Goal: Transaction & Acquisition: Book appointment/travel/reservation

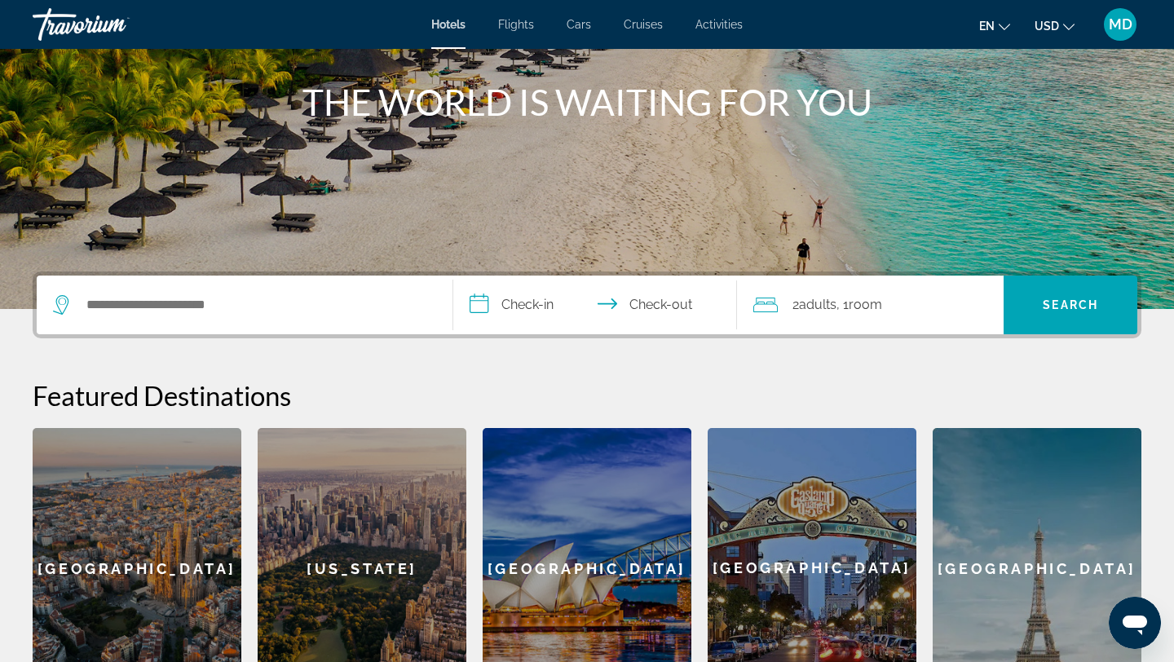
scroll to position [179, 0]
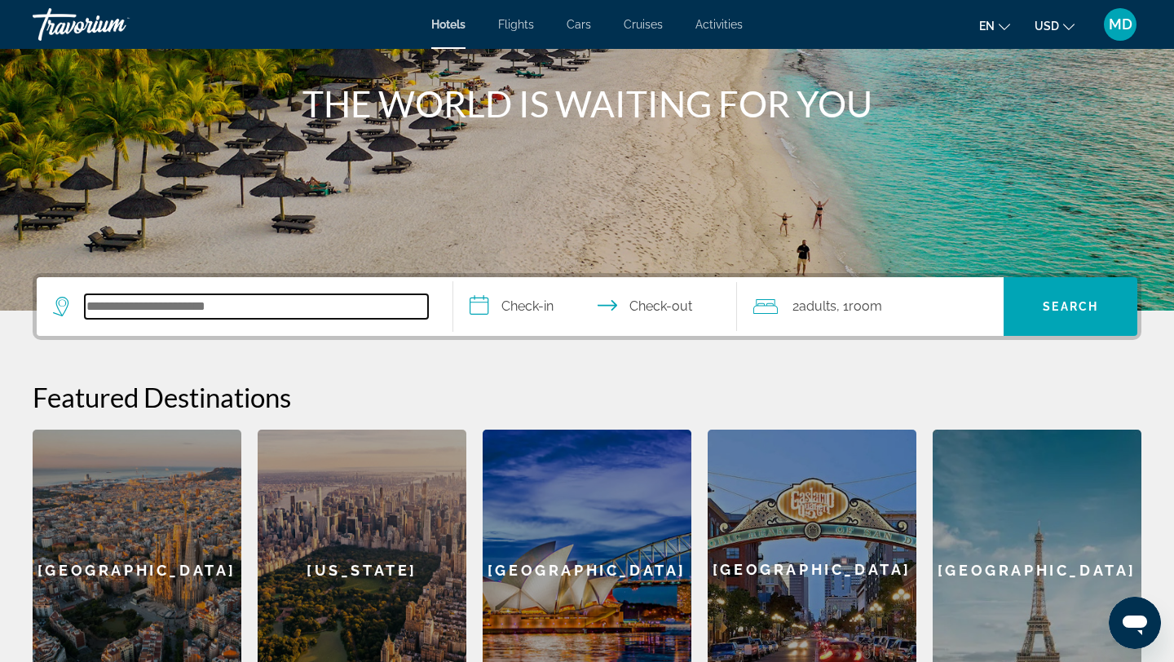
click at [320, 307] on input "Search hotel destination" at bounding box center [256, 306] width 343 height 24
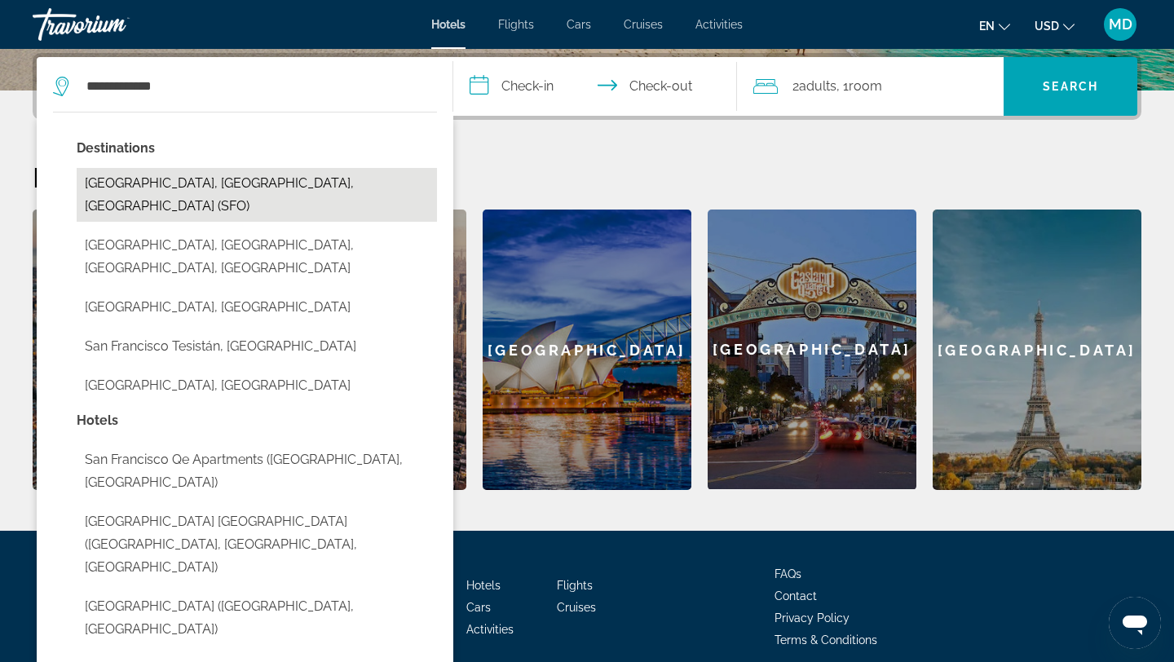
drag, startPoint x: 320, startPoint y: 307, endPoint x: 286, endPoint y: 182, distance: 130.2
click at [286, 182] on button "[GEOGRAPHIC_DATA], [GEOGRAPHIC_DATA], [GEOGRAPHIC_DATA] (SFO)" at bounding box center [257, 195] width 360 height 54
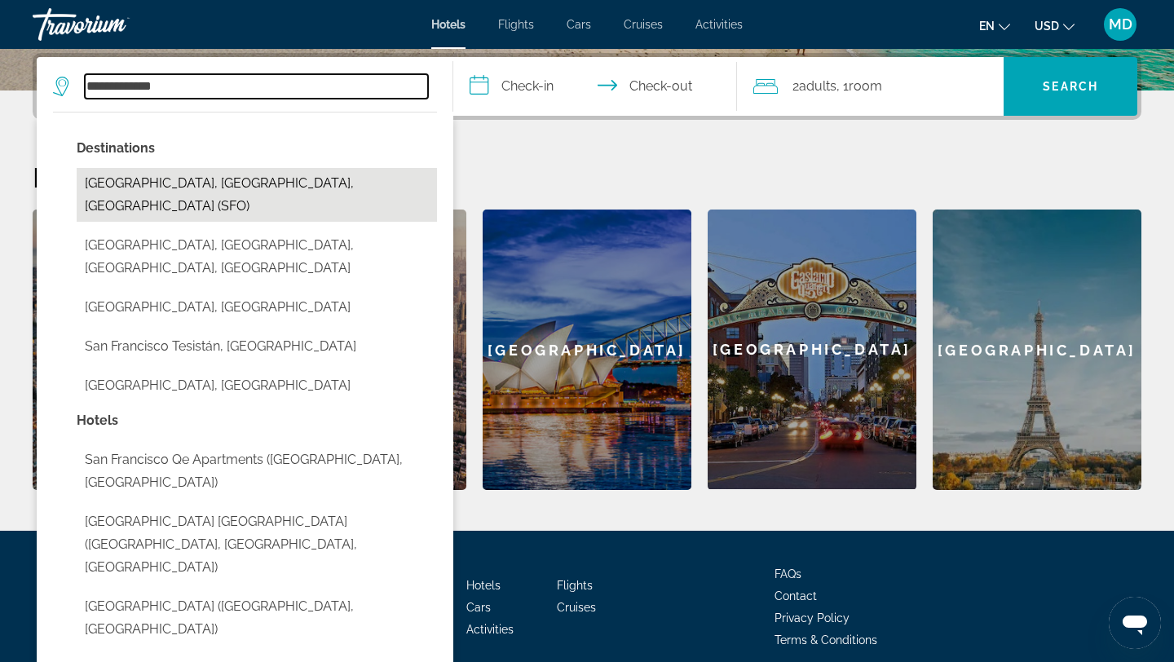
type input "**********"
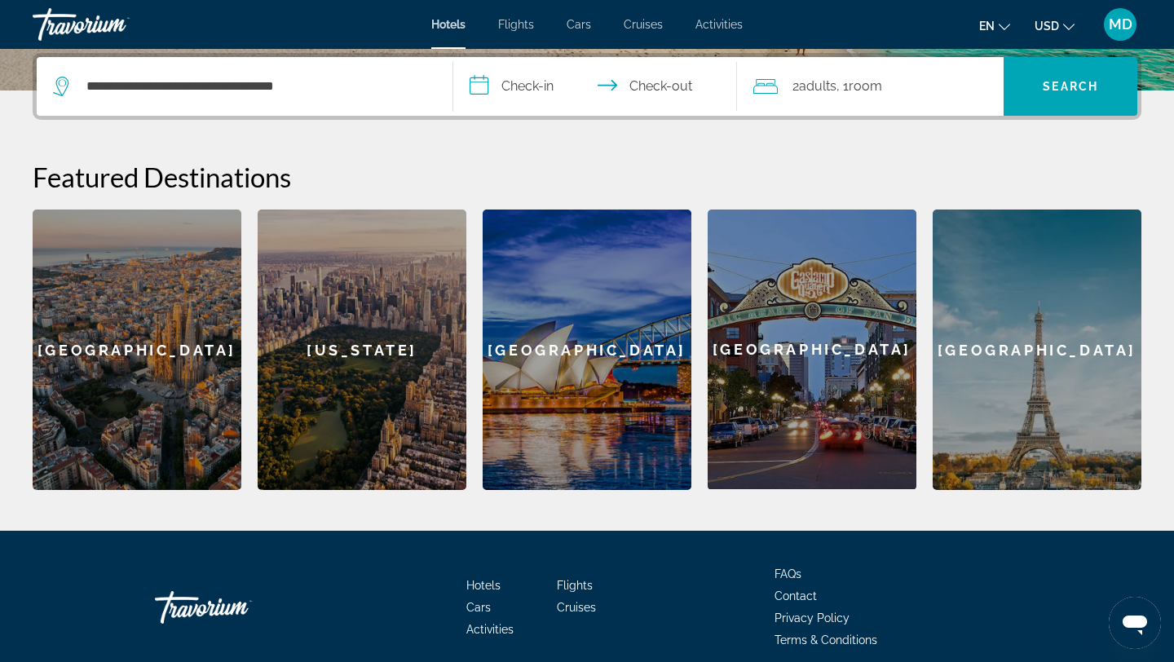
click at [528, 93] on input "**********" at bounding box center [598, 89] width 290 height 64
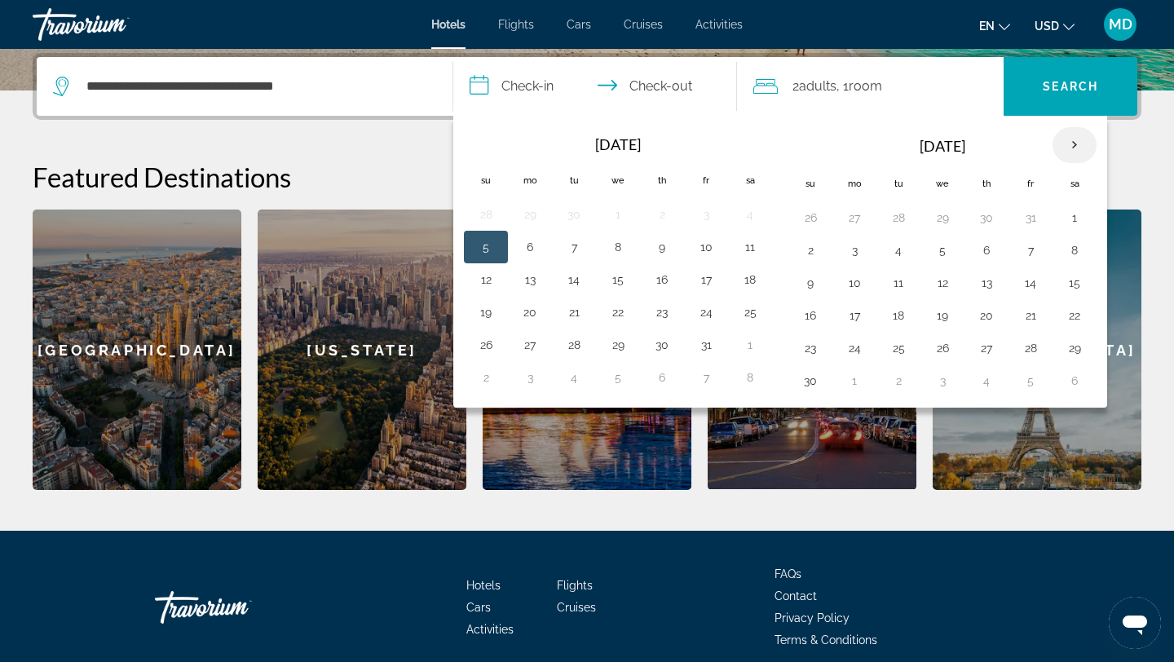
click at [1076, 139] on th "Next month" at bounding box center [1075, 145] width 44 height 36
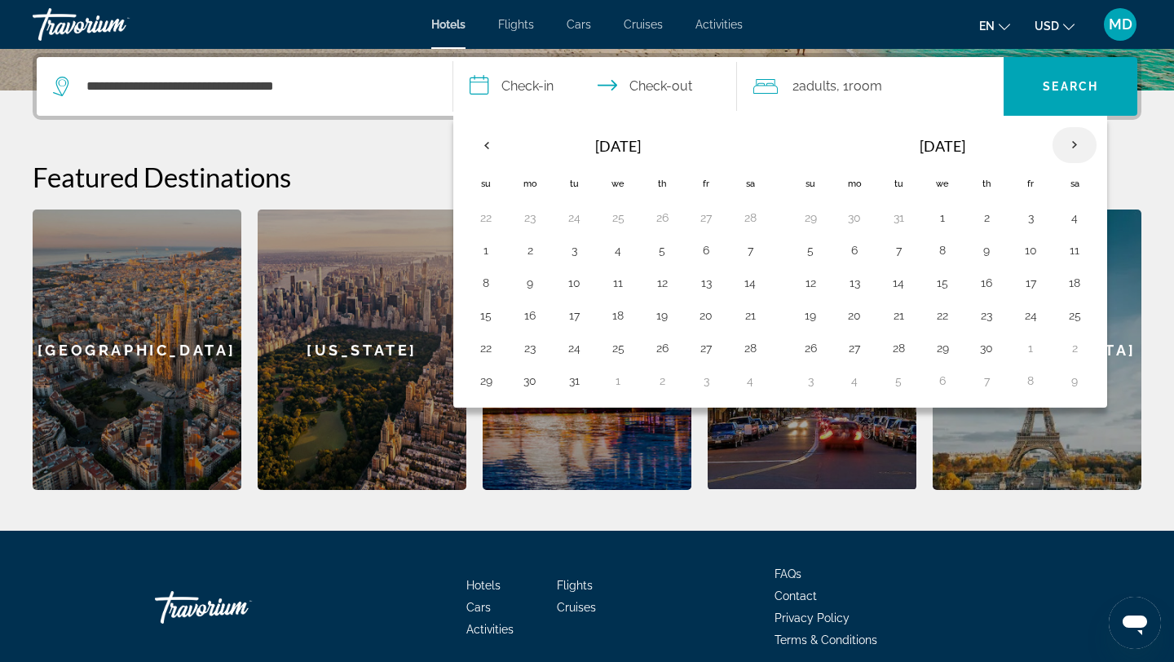
click at [1076, 139] on th "Next month" at bounding box center [1075, 145] width 44 height 36
click at [1036, 252] on button "10" at bounding box center [1031, 250] width 26 height 23
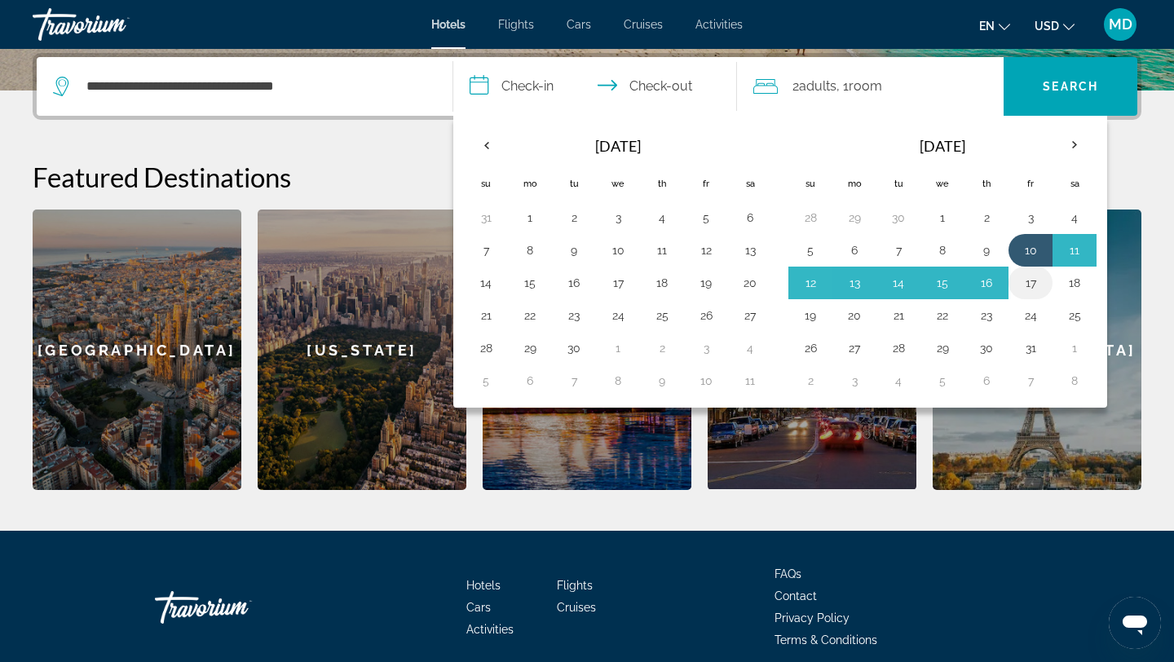
click at [1043, 282] on button "17" at bounding box center [1031, 283] width 26 height 23
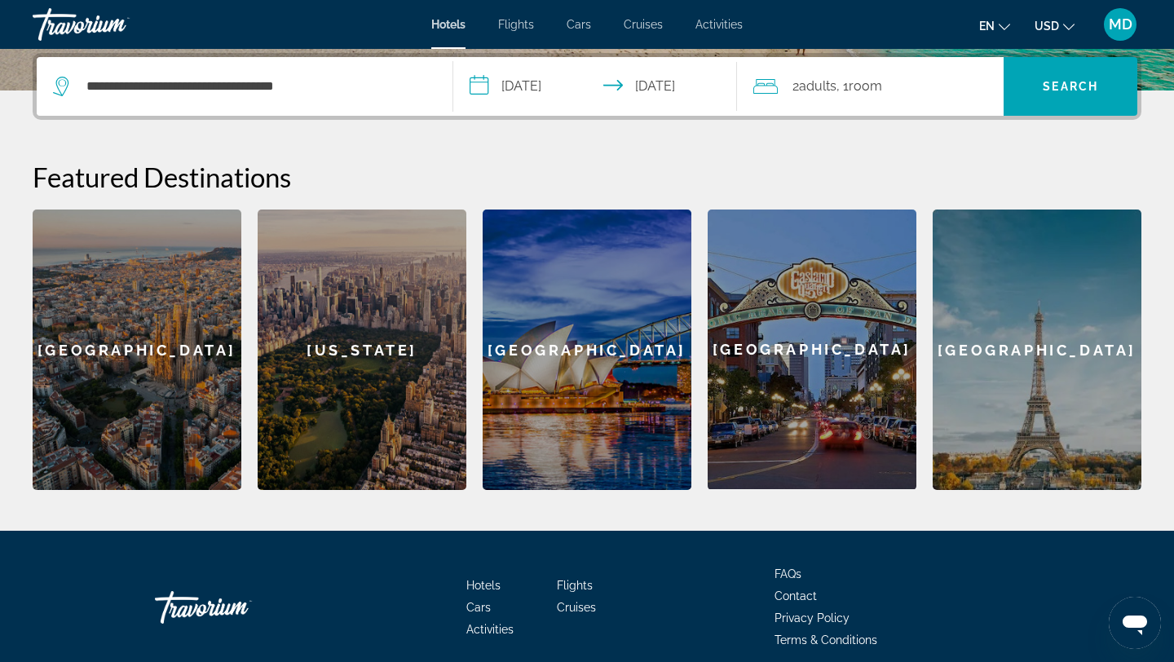
type input "**********"
click at [1098, 85] on span "Search" at bounding box center [1070, 86] width 55 height 13
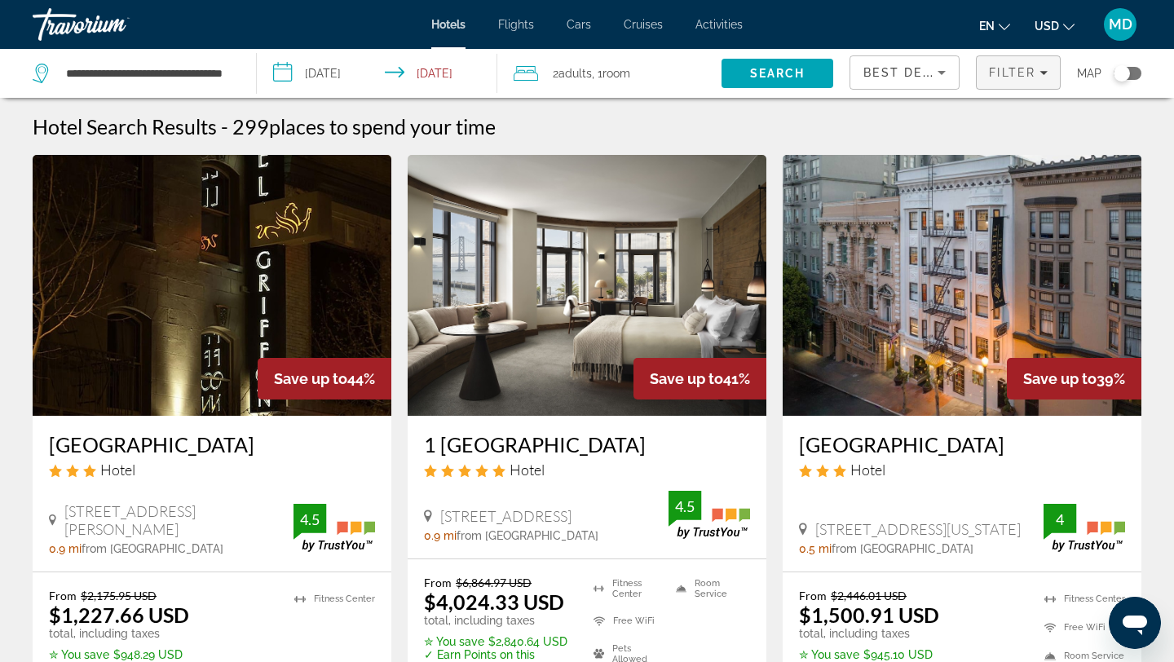
click at [1016, 82] on span "Filters" at bounding box center [1018, 72] width 83 height 39
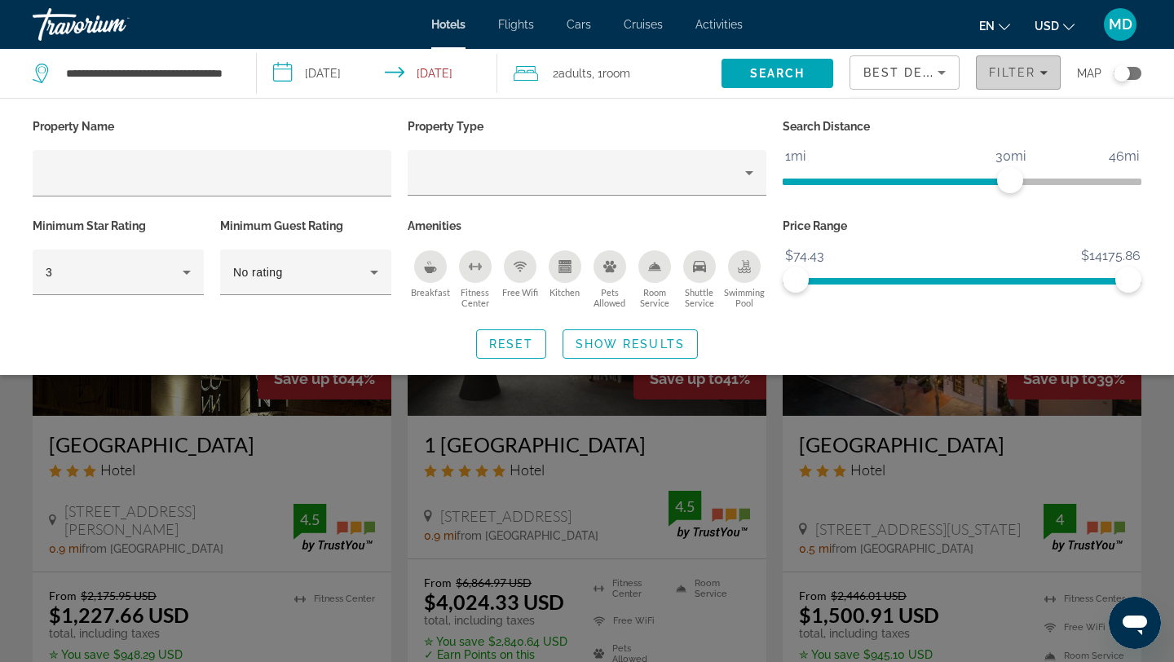
click at [1016, 82] on span "Filters" at bounding box center [1018, 72] width 83 height 39
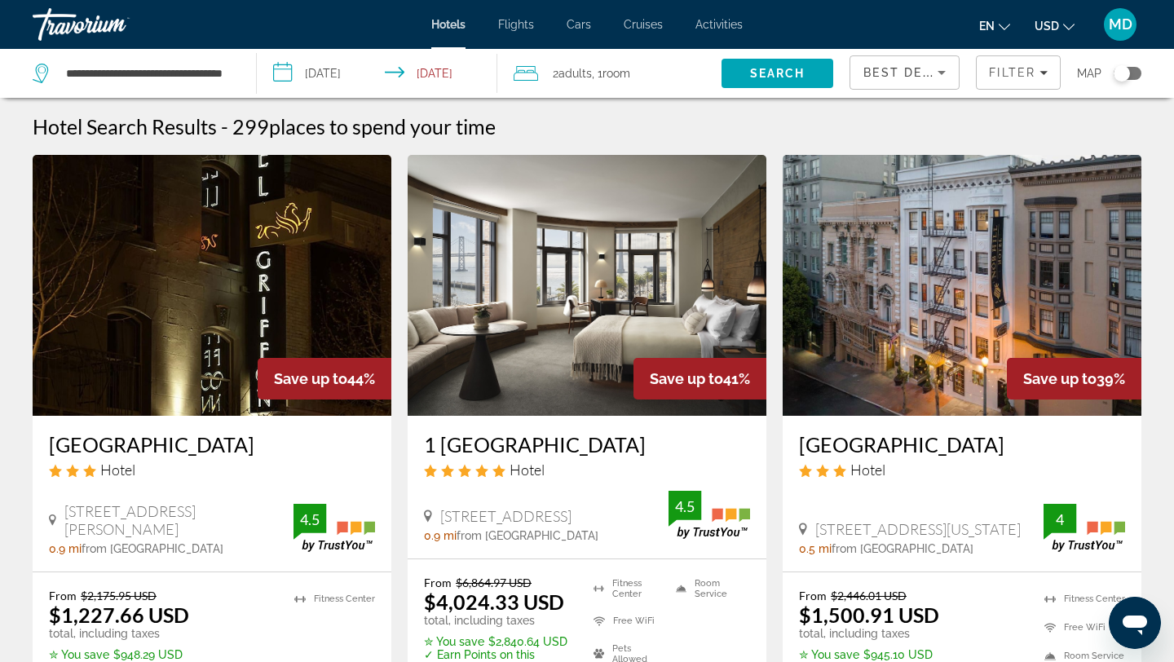
click at [621, 80] on span ", 1 Room rooms" at bounding box center [611, 73] width 38 height 23
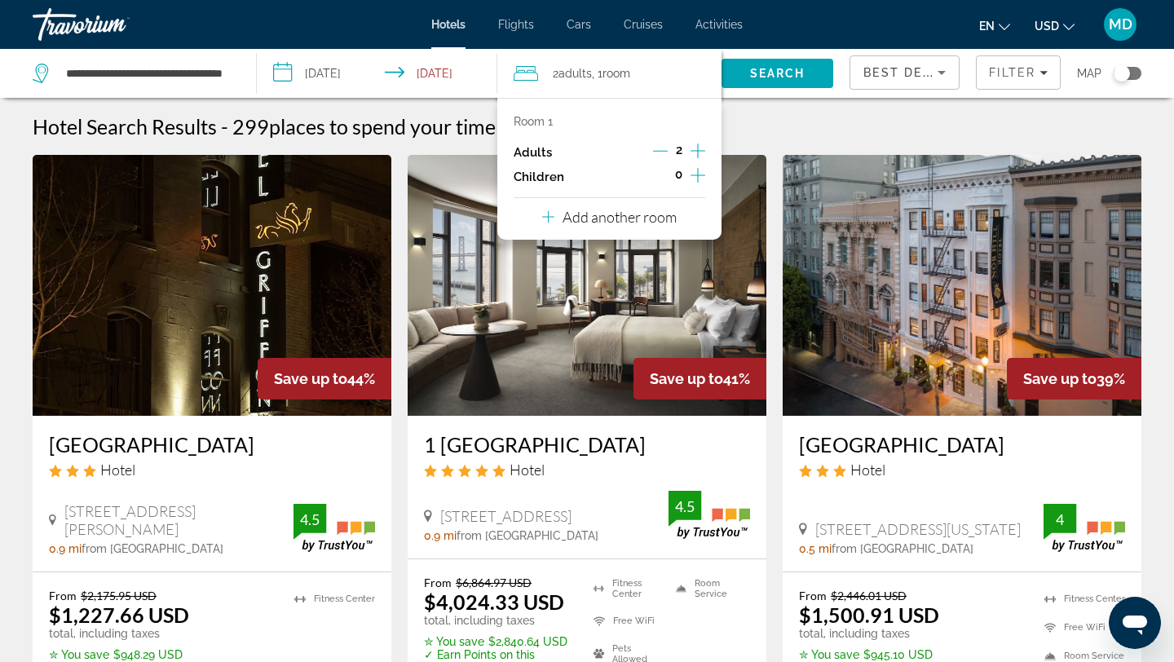
click at [694, 150] on icon "Increment adults" at bounding box center [698, 151] width 15 height 20
click at [785, 87] on span "Search" at bounding box center [778, 73] width 112 height 39
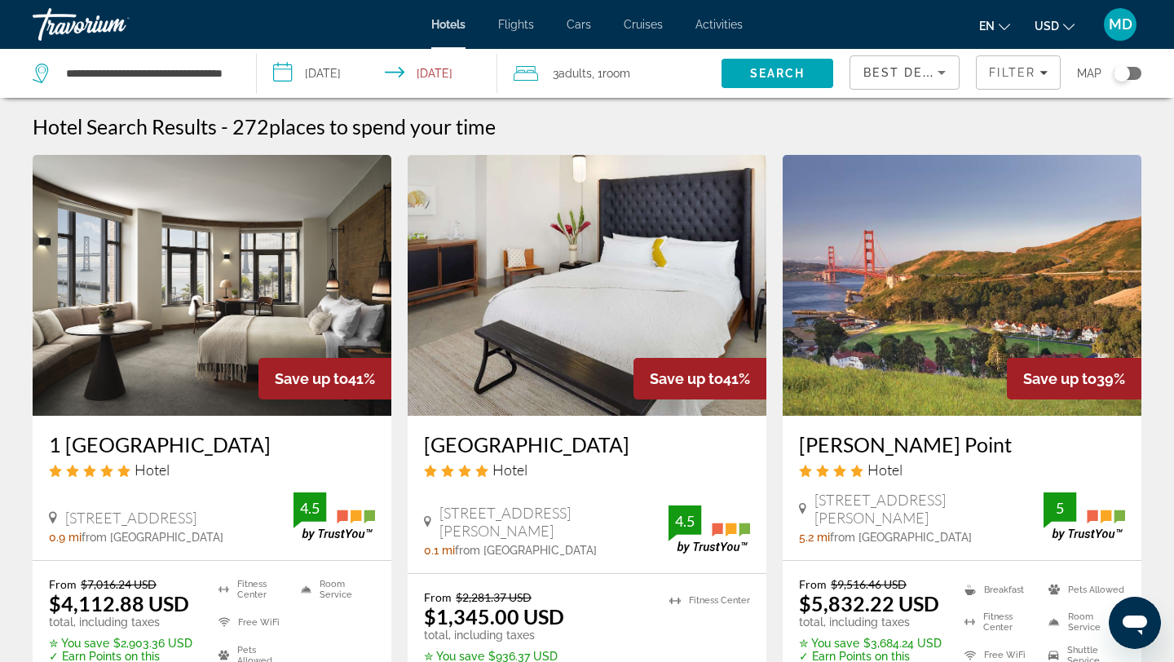
click at [1063, 27] on icon "Change currency" at bounding box center [1068, 26] width 11 height 11
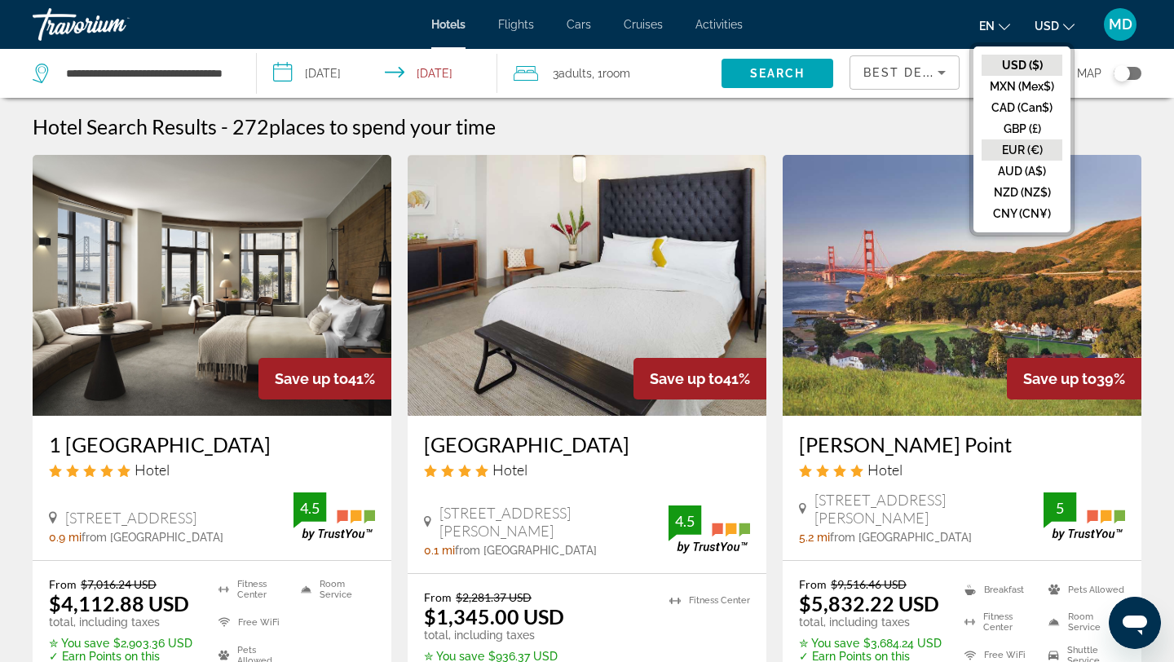
click at [1011, 161] on button "EUR (€)" at bounding box center [1022, 149] width 81 height 21
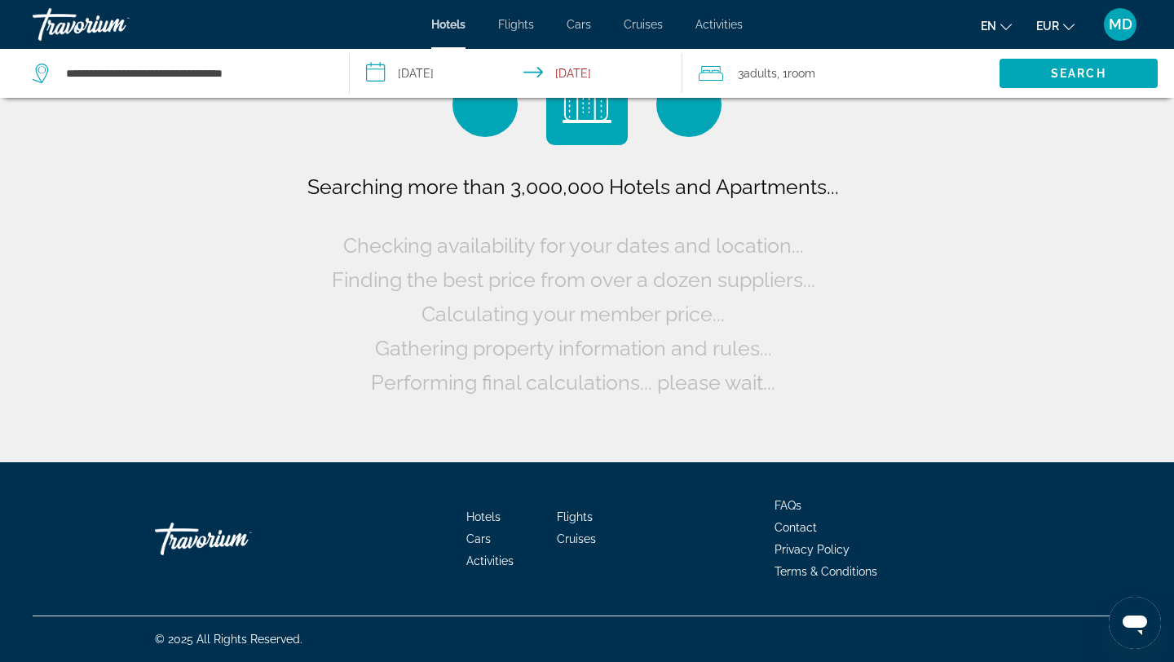
click at [999, 36] on button "en English Español Français Italiano Português русский" at bounding box center [996, 26] width 31 height 24
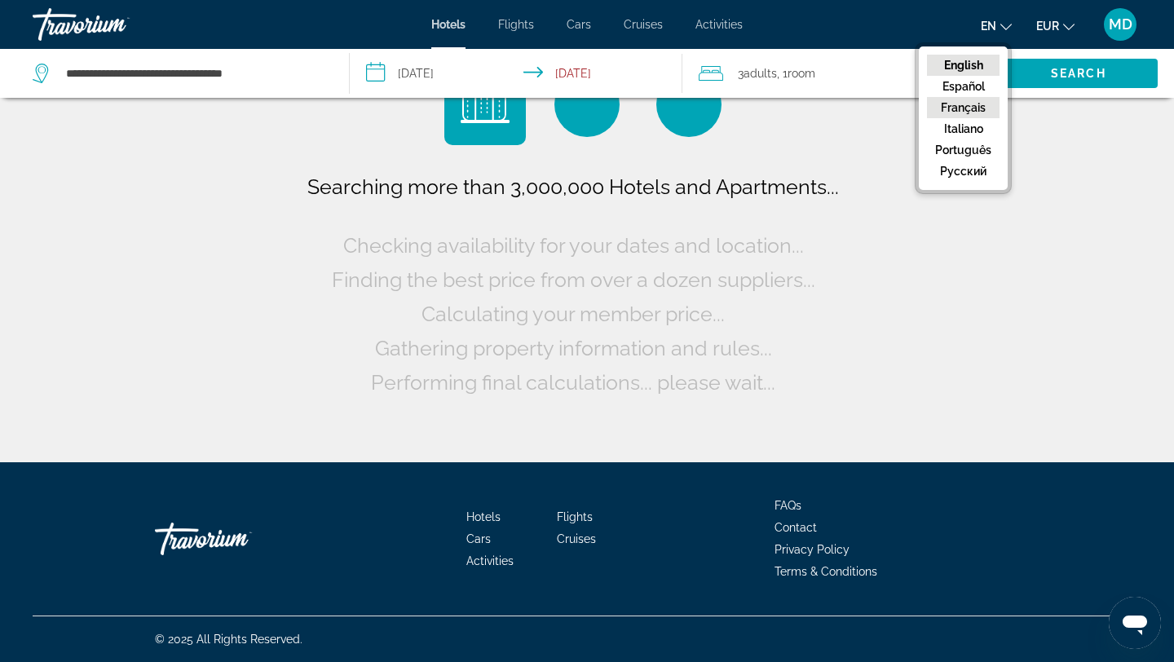
click at [978, 115] on button "Français" at bounding box center [963, 107] width 73 height 21
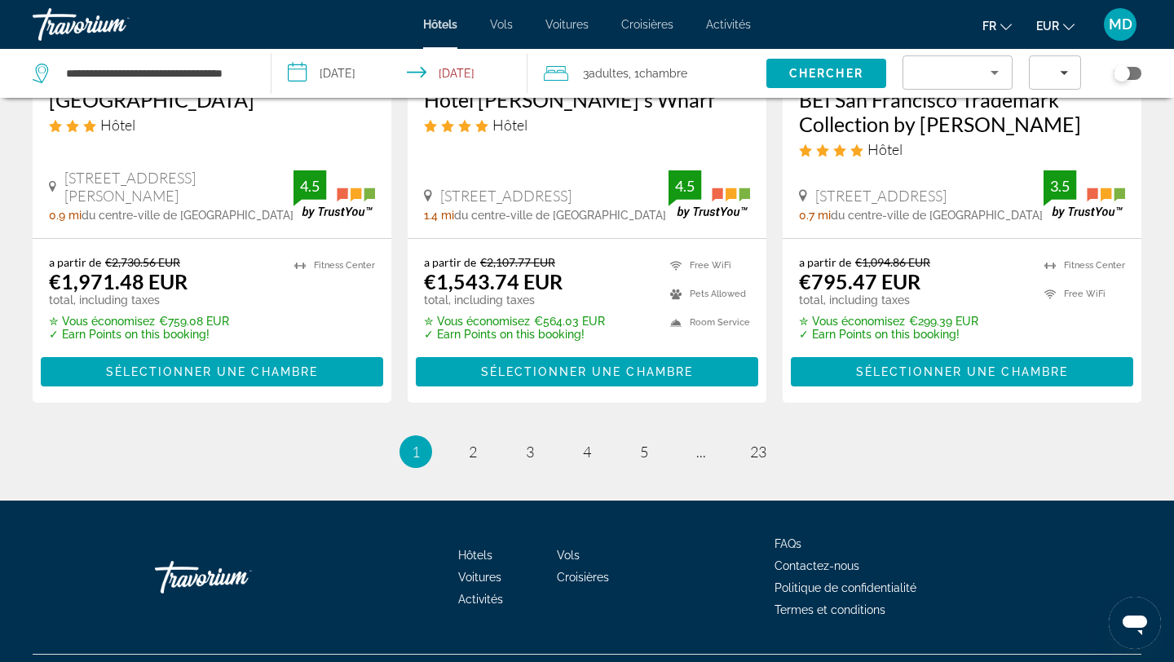
scroll to position [2282, 0]
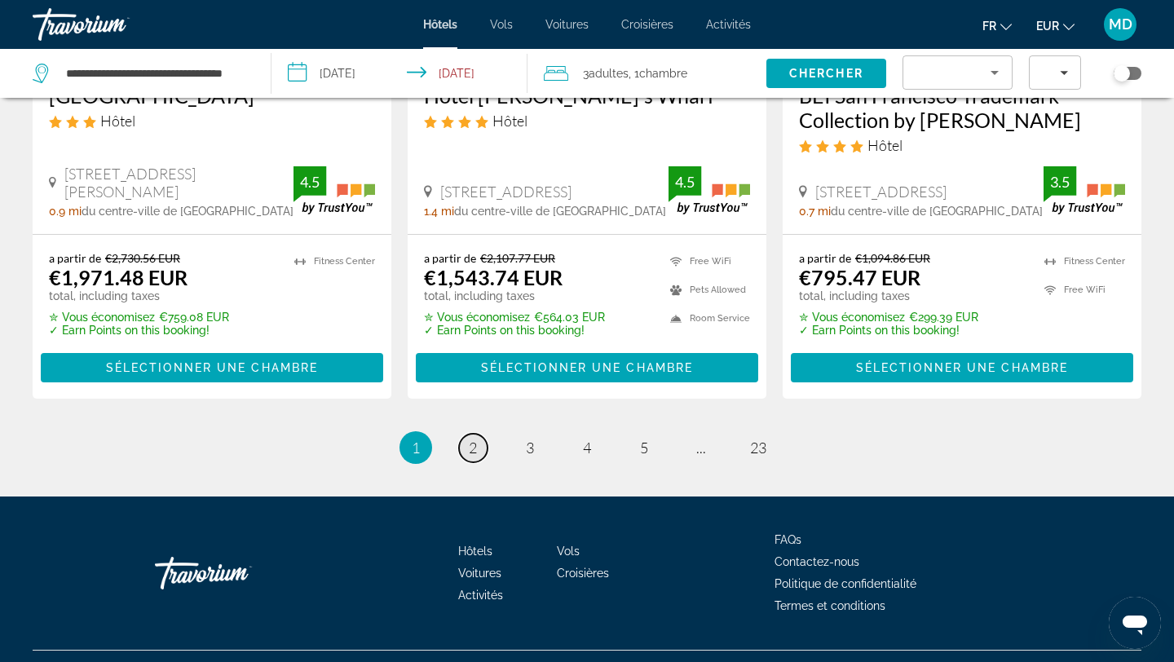
click at [472, 434] on link "page 2" at bounding box center [473, 448] width 29 height 29
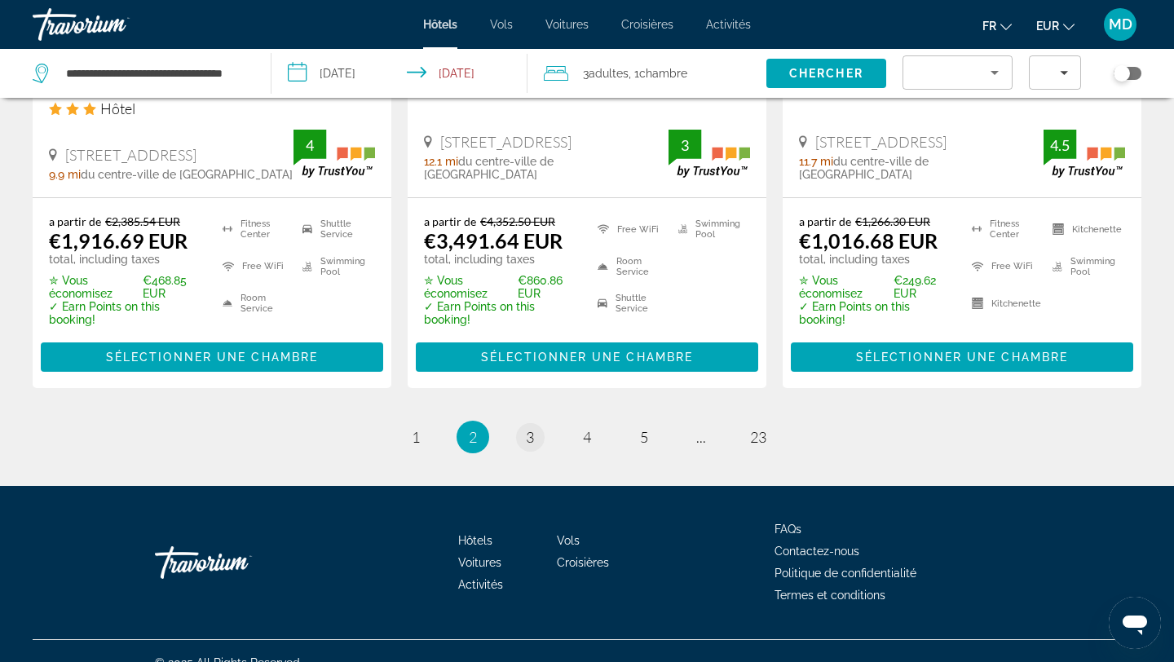
scroll to position [2366, 0]
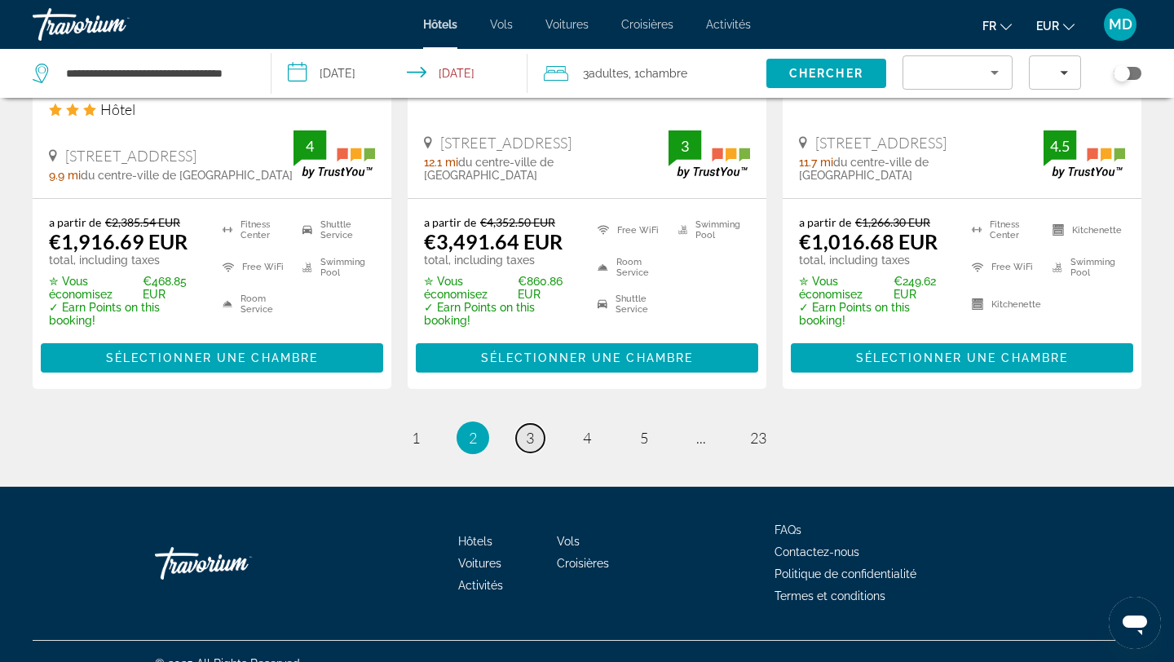
click at [531, 429] on span "3" at bounding box center [530, 438] width 8 height 18
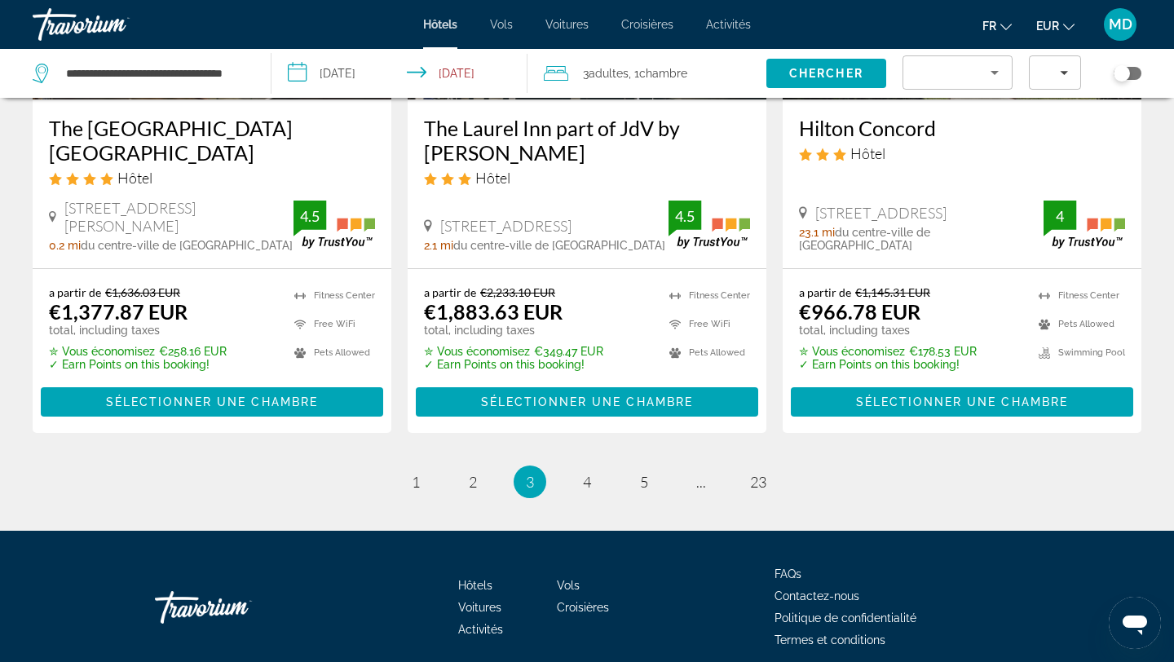
scroll to position [2296, 0]
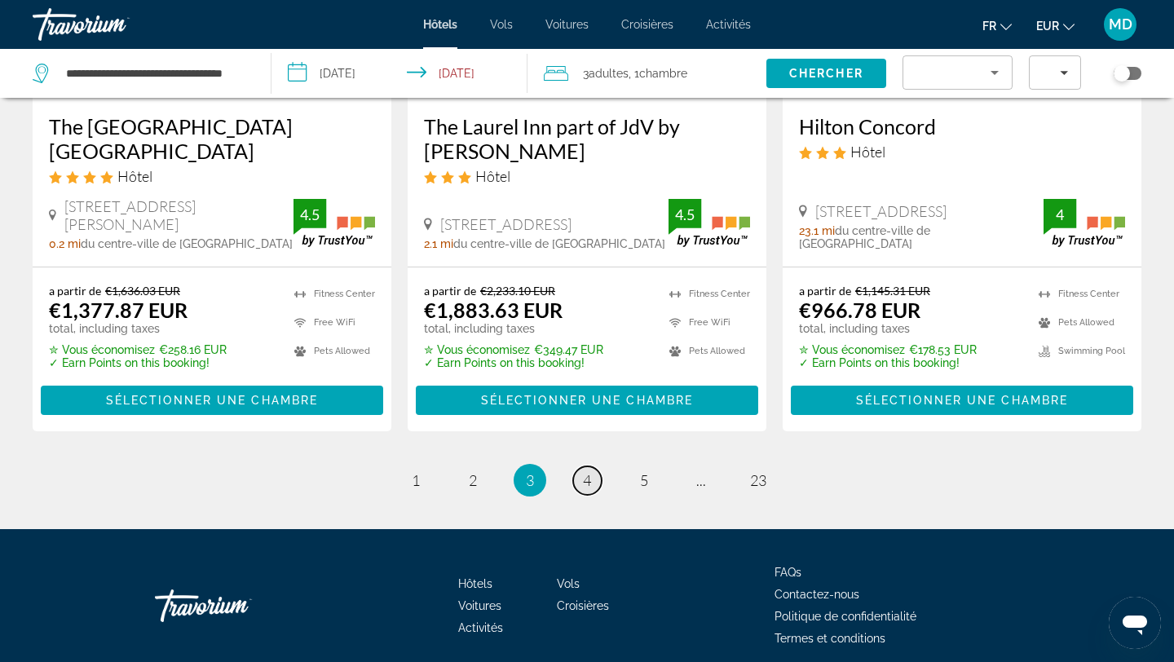
click at [592, 466] on link "page 4" at bounding box center [587, 480] width 29 height 29
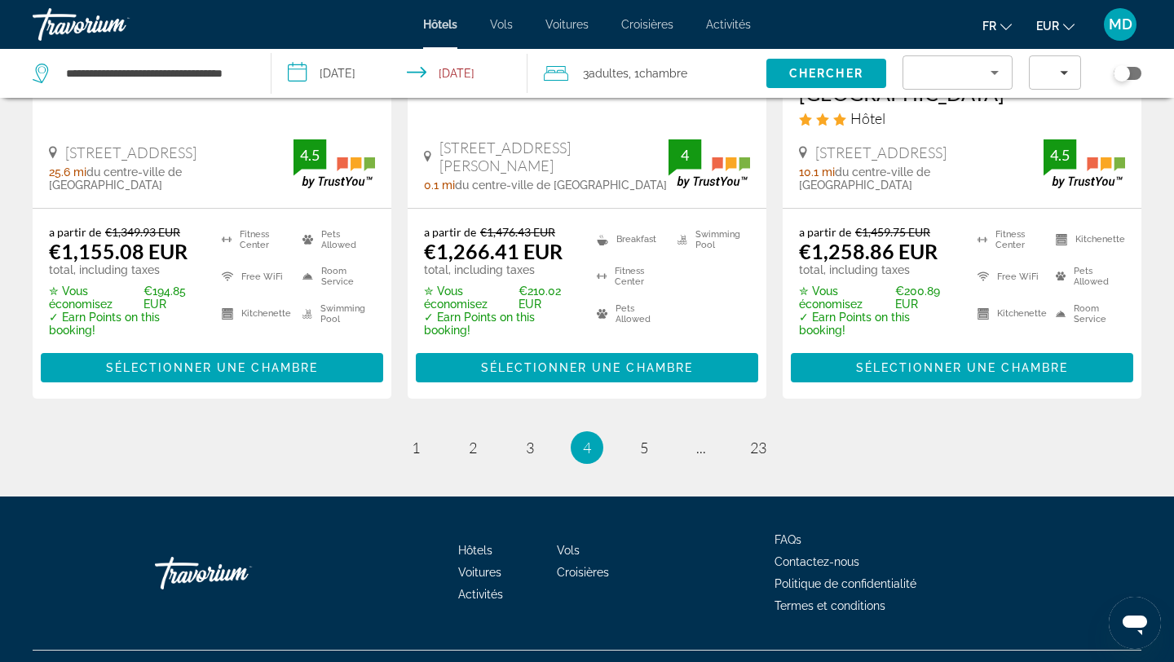
scroll to position [2330, 0]
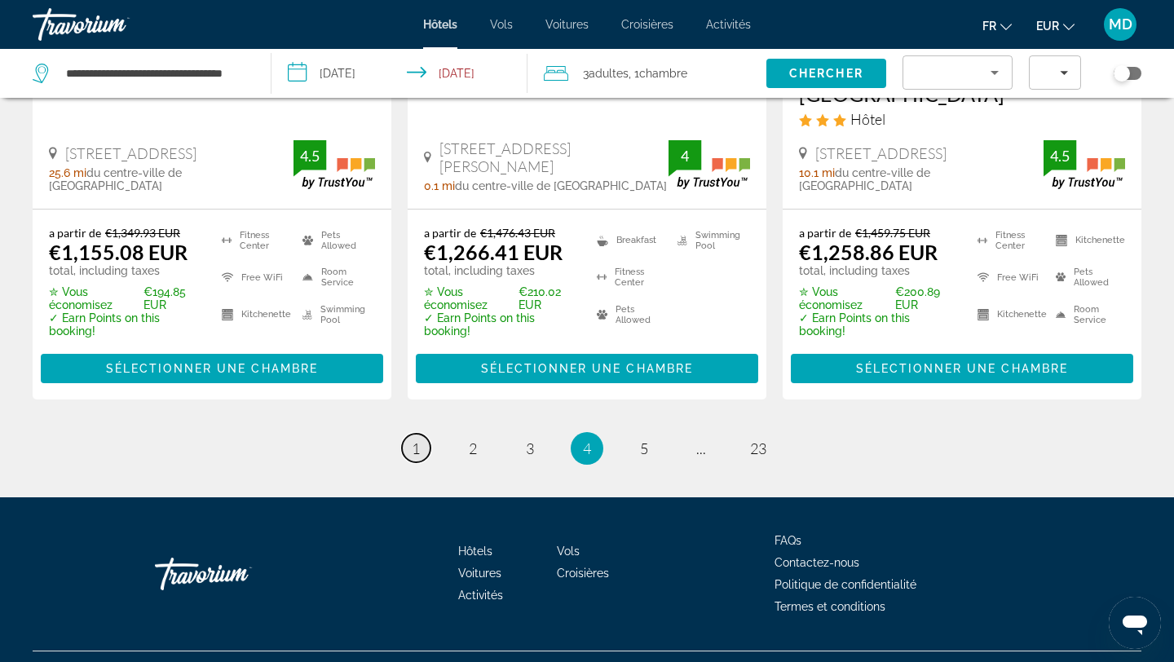
click at [416, 440] on span "1" at bounding box center [416, 449] width 8 height 18
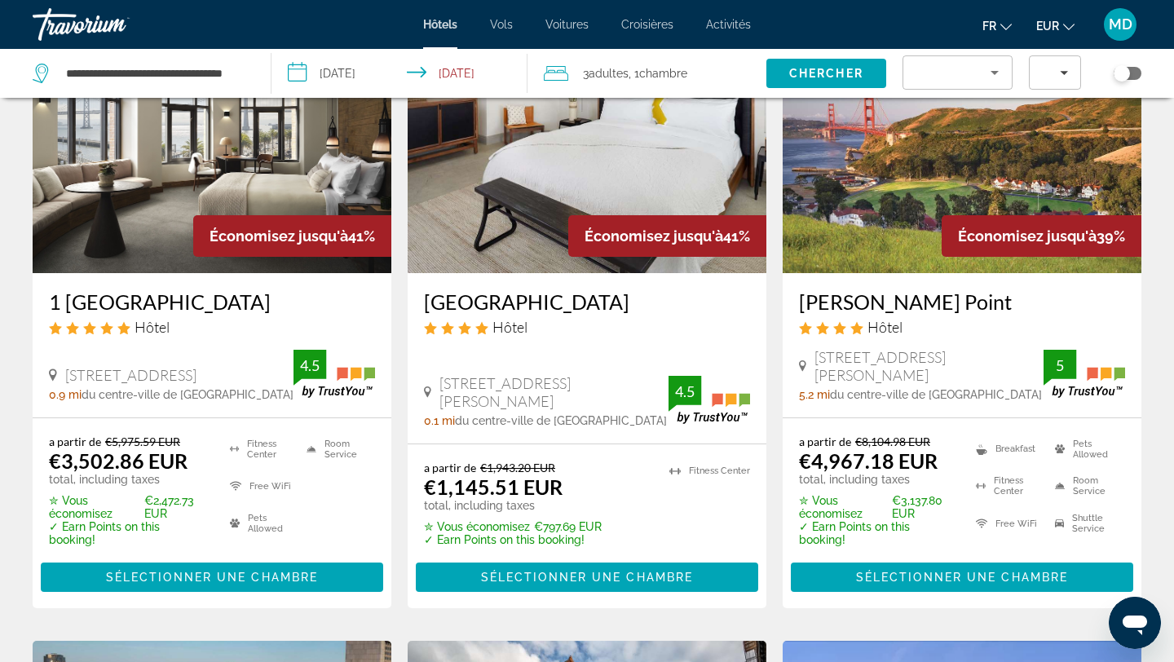
scroll to position [144, 0]
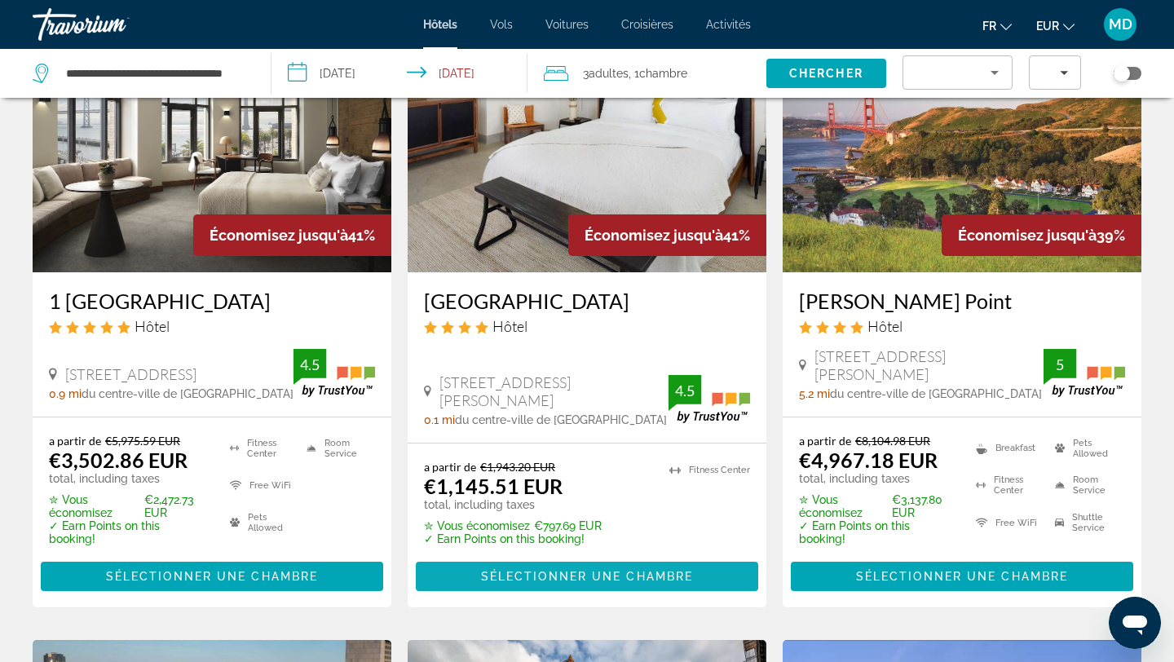
click at [509, 563] on span "Main content" at bounding box center [587, 576] width 342 height 39
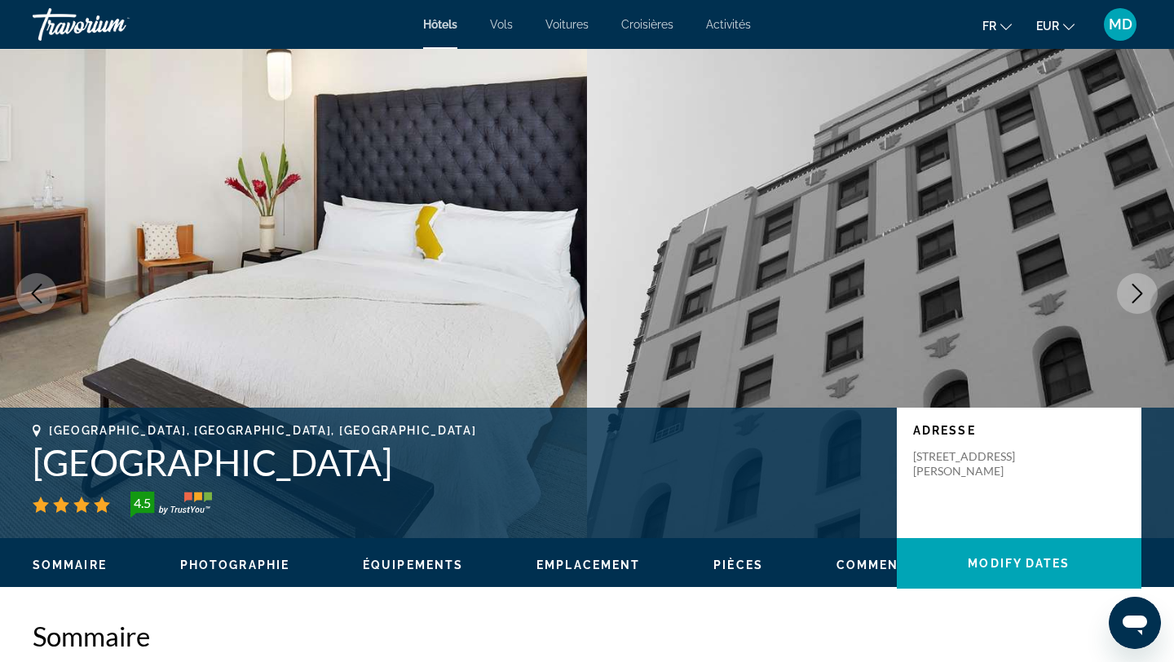
click at [1133, 289] on icon "Next image" at bounding box center [1138, 294] width 20 height 20
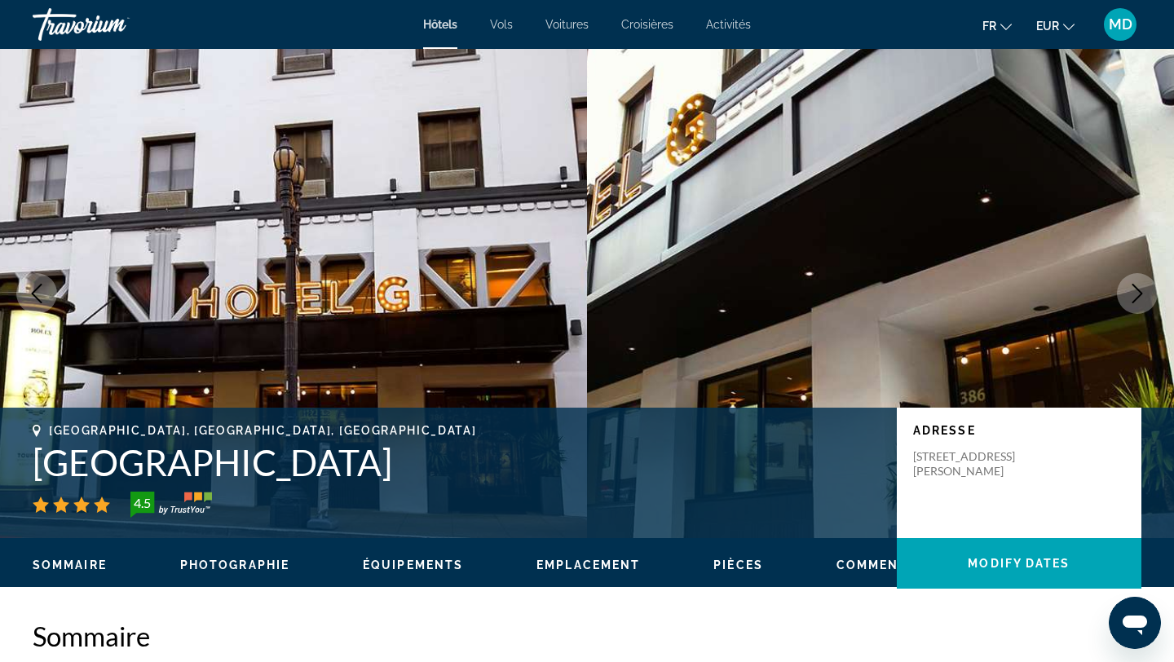
click at [1133, 289] on icon "Next image" at bounding box center [1138, 294] width 20 height 20
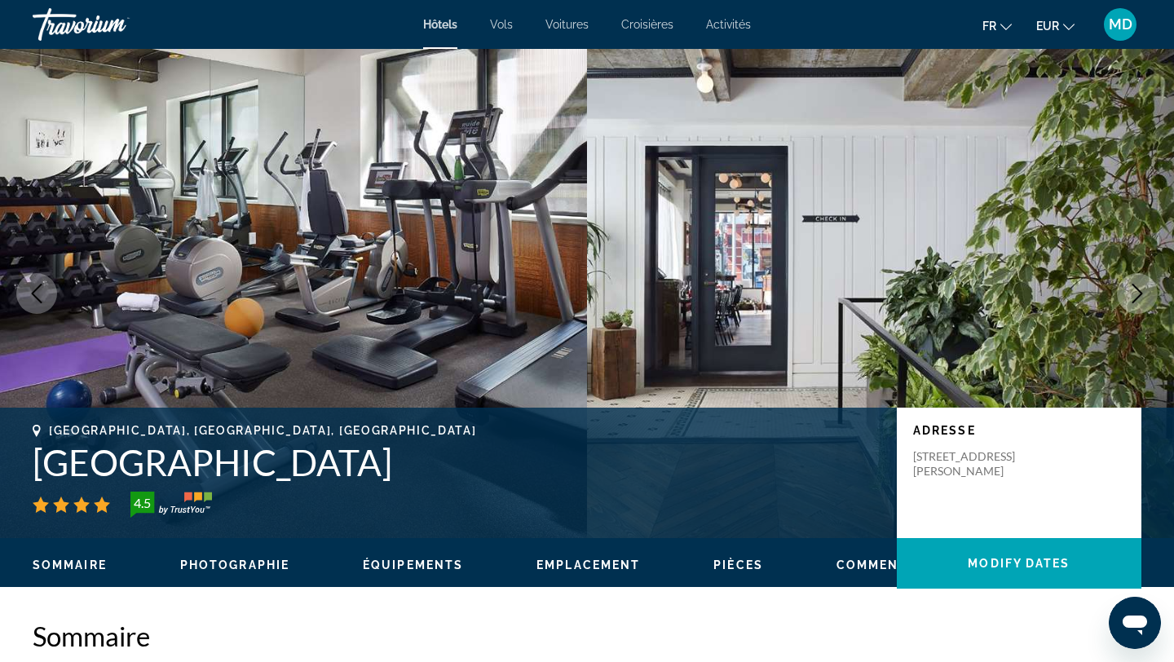
click at [1133, 289] on icon "Next image" at bounding box center [1138, 294] width 20 height 20
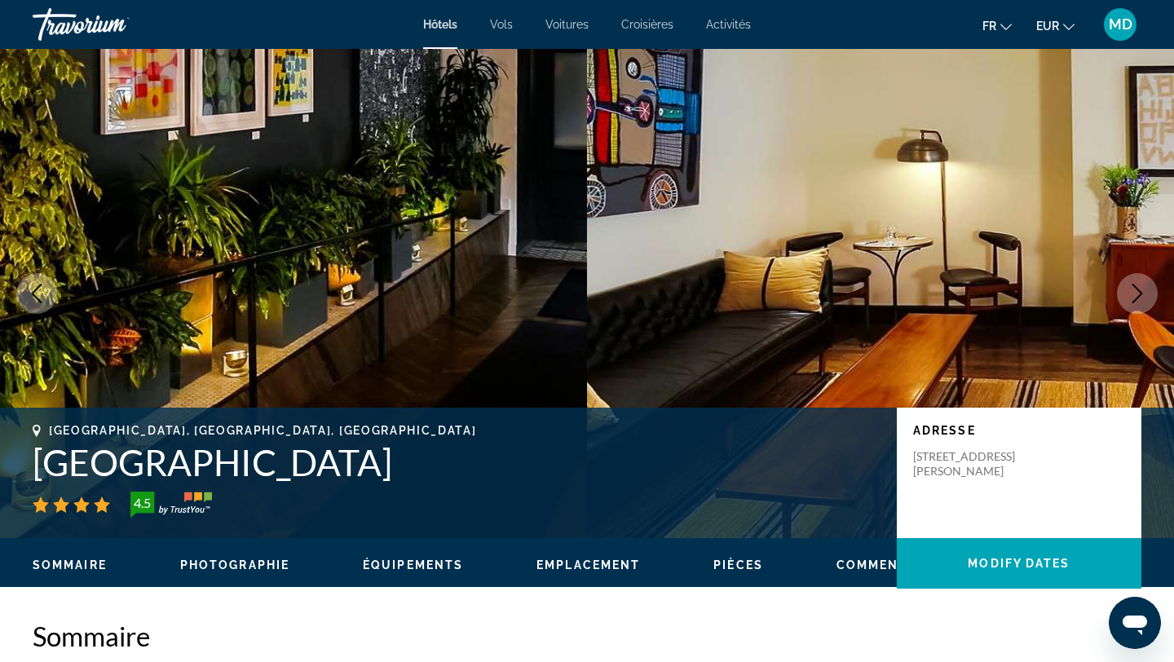
click at [1133, 289] on icon "Next image" at bounding box center [1138, 294] width 20 height 20
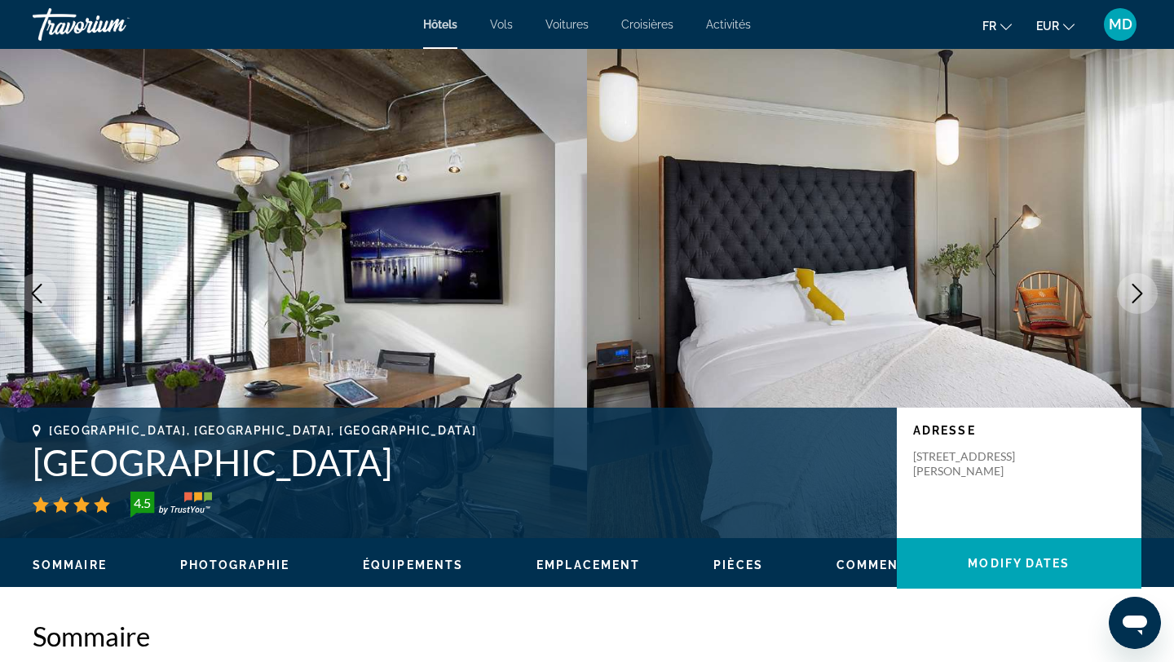
click at [1133, 289] on icon "Next image" at bounding box center [1138, 294] width 20 height 20
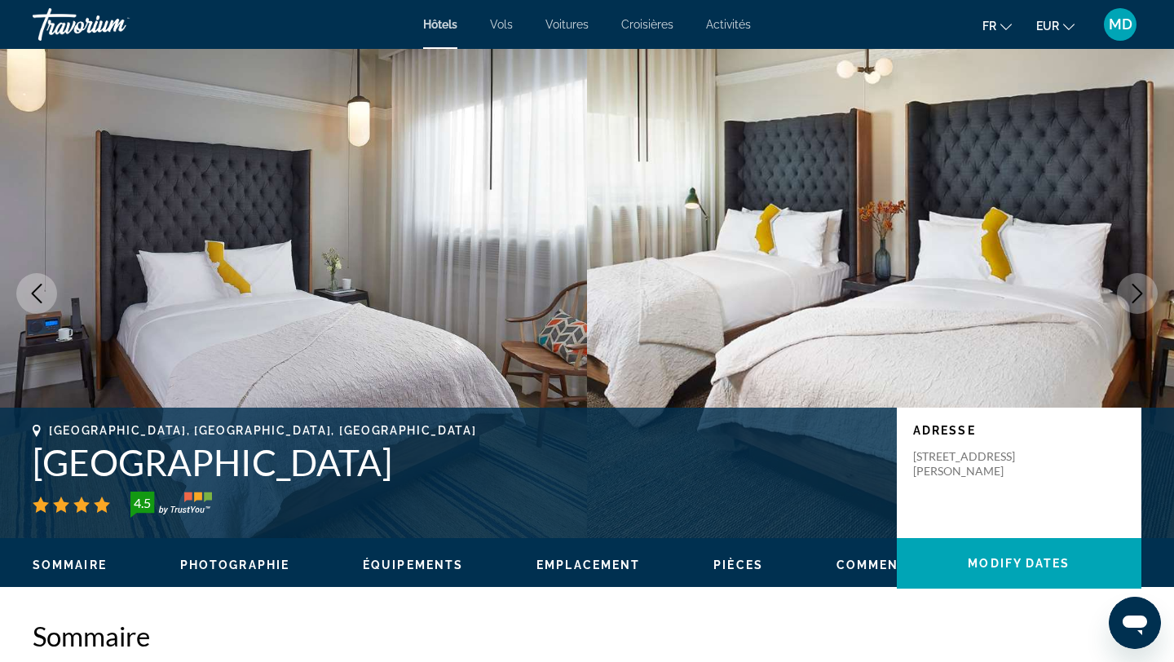
click at [1133, 289] on icon "Next image" at bounding box center [1138, 294] width 20 height 20
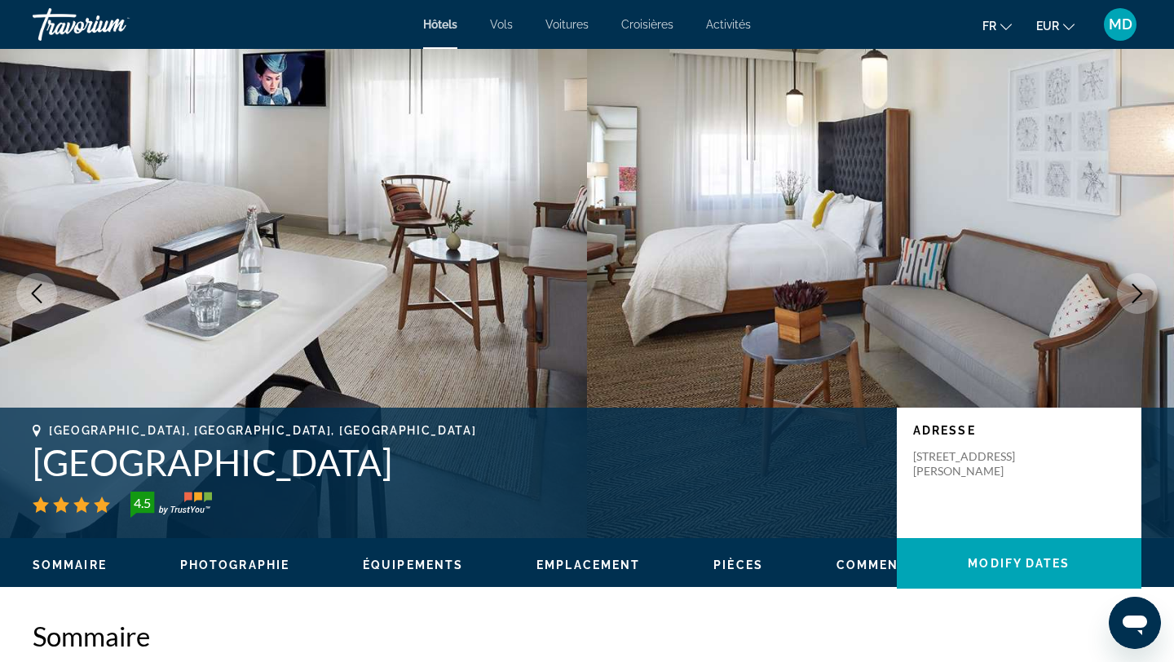
click at [1133, 289] on icon "Next image" at bounding box center [1138, 294] width 20 height 20
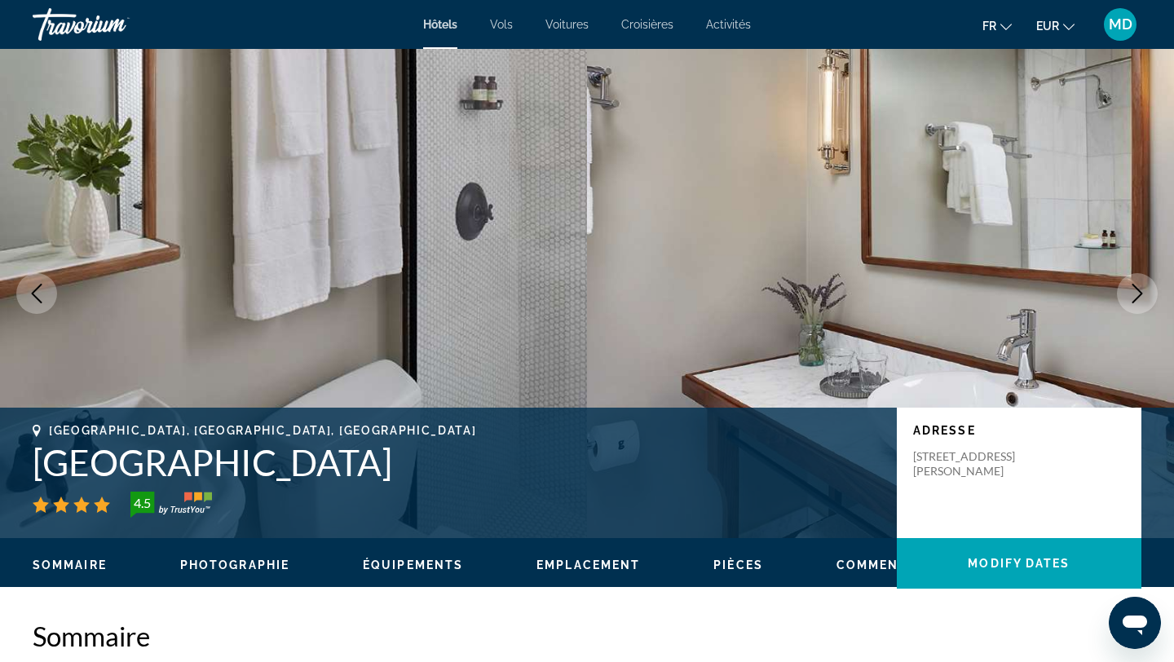
click at [1133, 289] on icon "Next image" at bounding box center [1138, 294] width 20 height 20
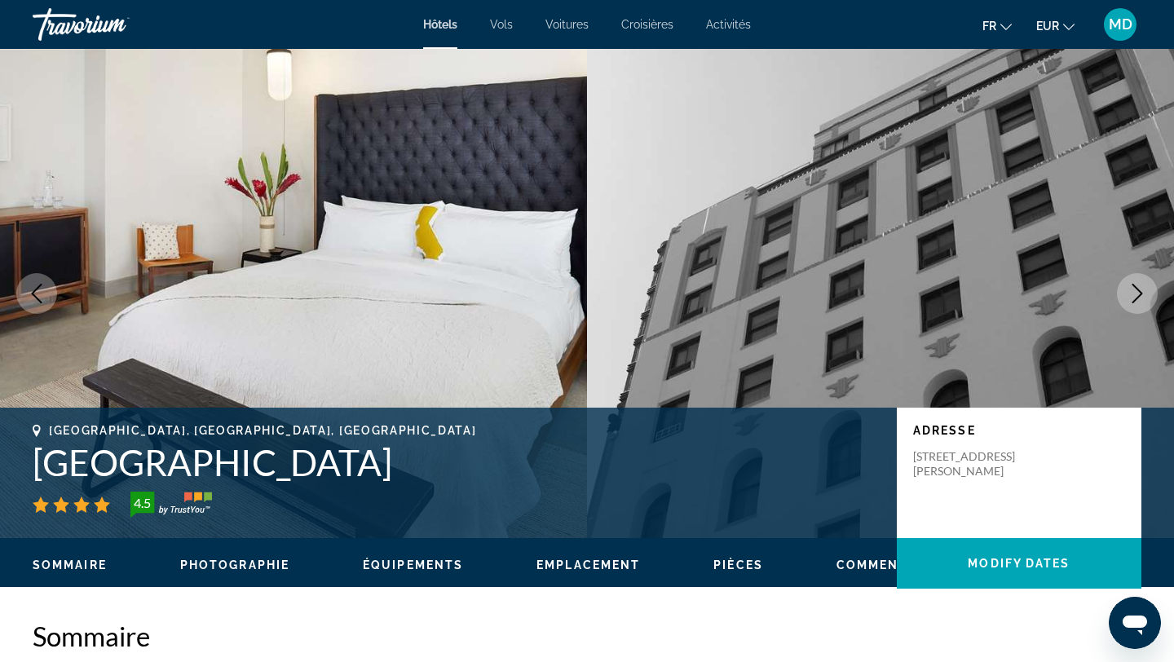
click at [1133, 289] on icon "Next image" at bounding box center [1138, 294] width 20 height 20
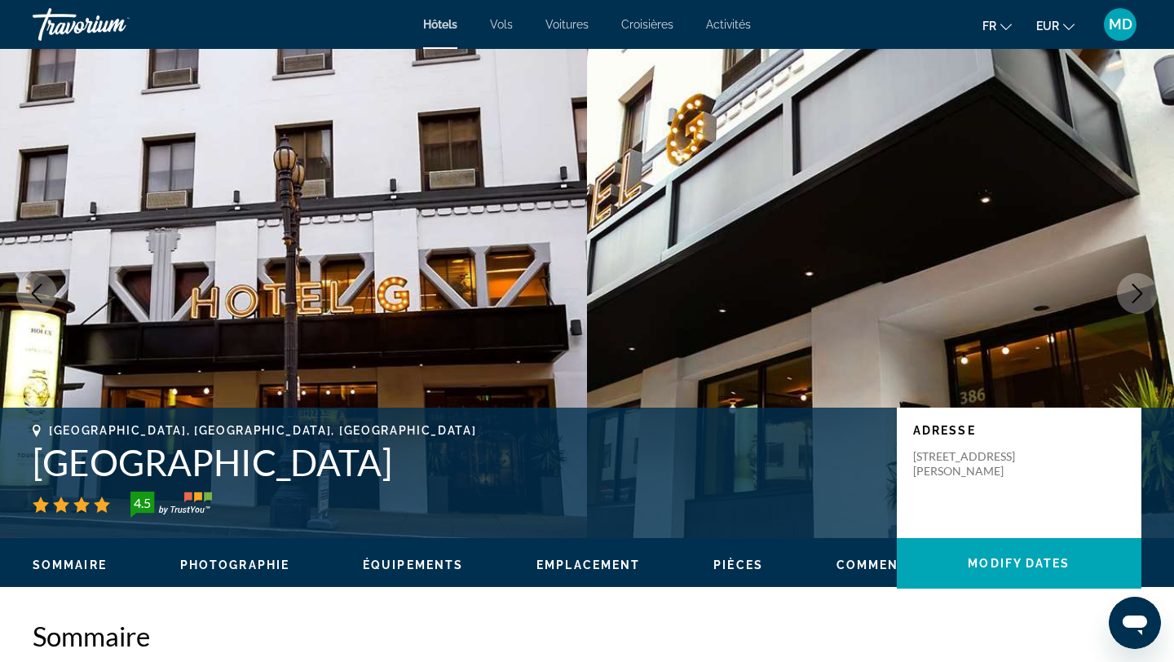
click at [1133, 289] on icon "Next image" at bounding box center [1138, 294] width 20 height 20
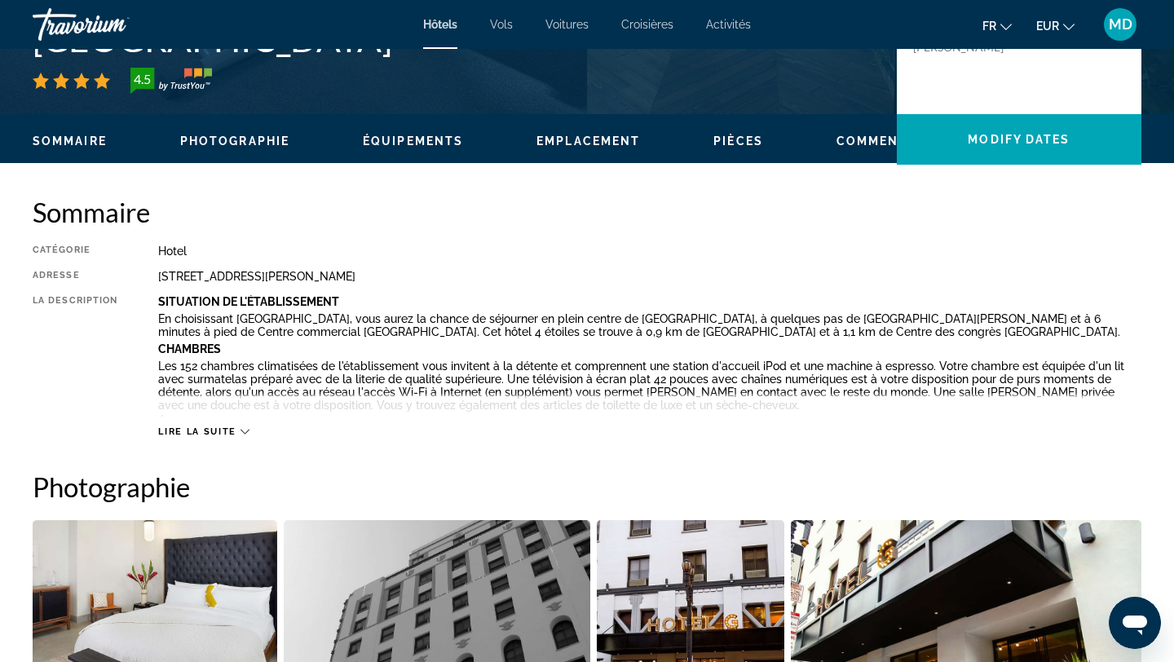
scroll to position [429, 0]
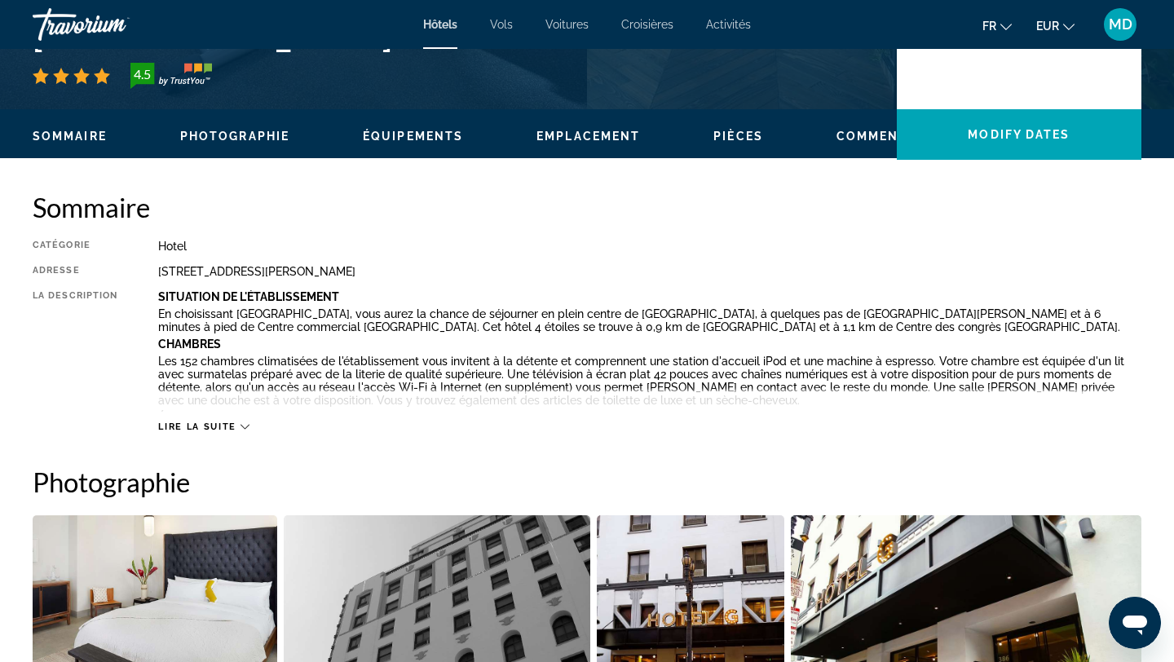
click at [242, 423] on icon "Main content" at bounding box center [245, 426] width 9 height 9
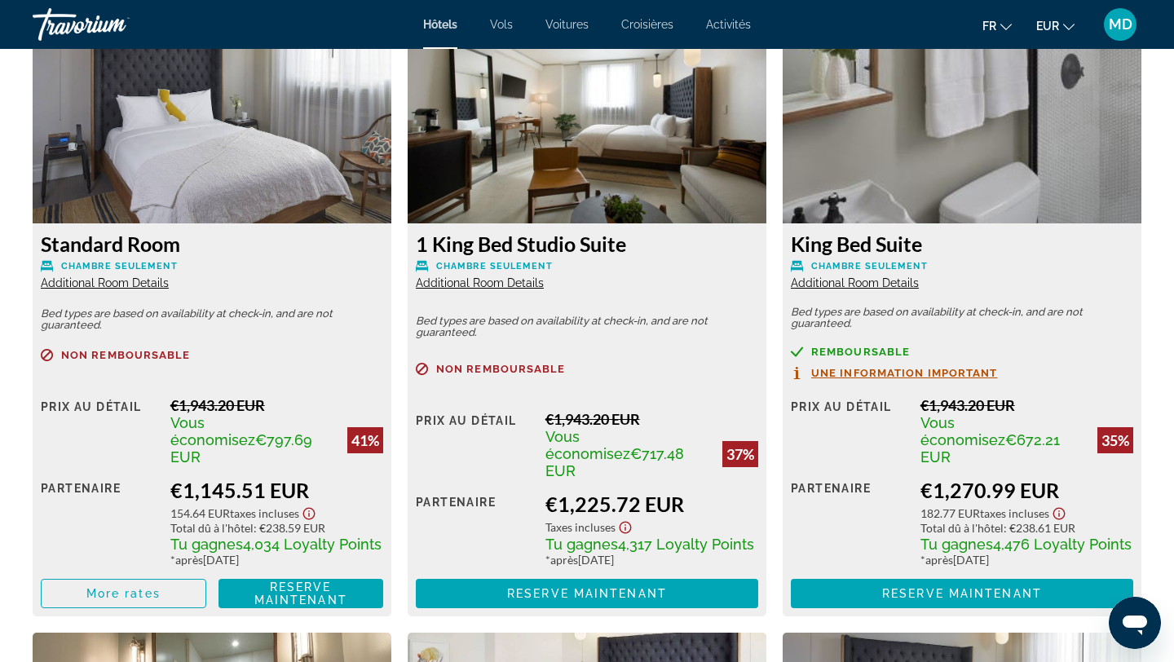
scroll to position [2405, 0]
